Goal: Find specific page/section: Find specific page/section

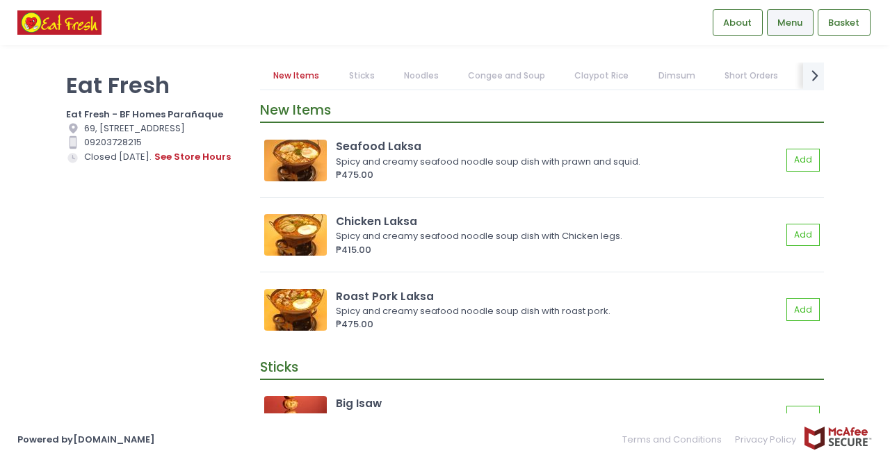
click at [360, 69] on link "Sticks" at bounding box center [361, 76] width 53 height 26
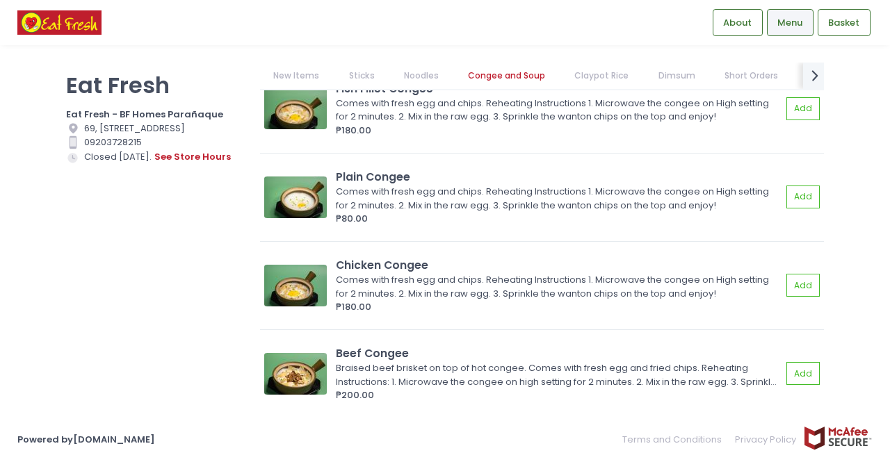
scroll to position [2361, 0]
